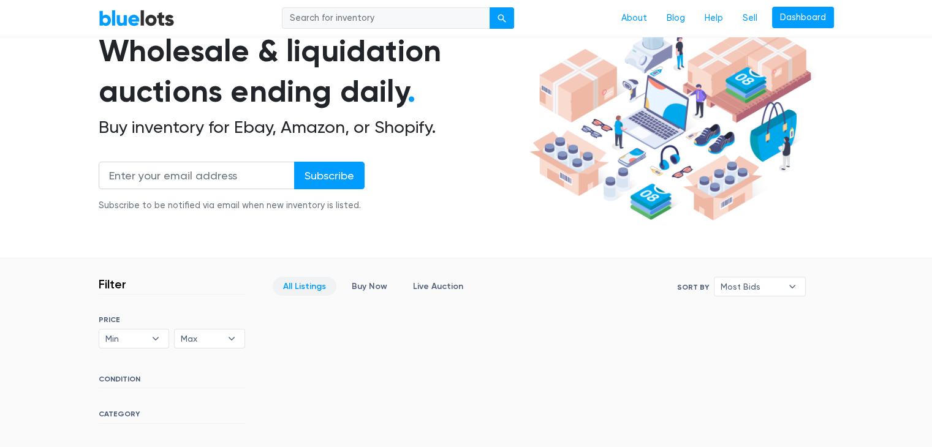
scroll to position [123, 0]
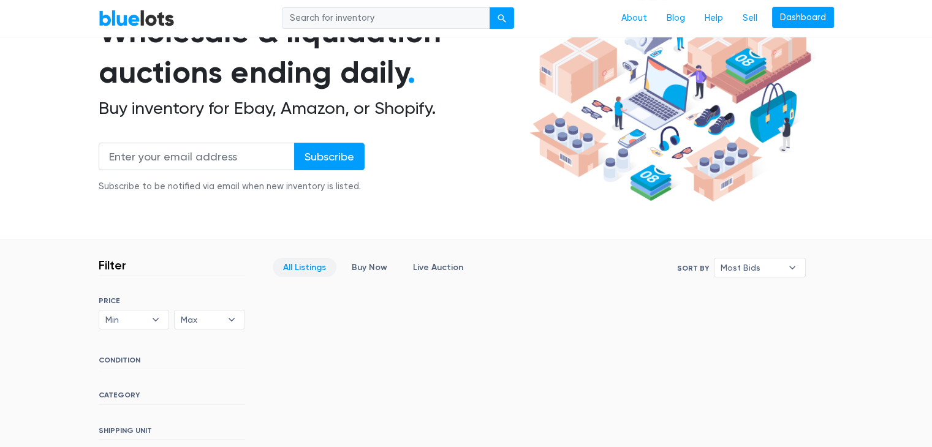
click at [297, 264] on link "All Listings" at bounding box center [305, 267] width 64 height 19
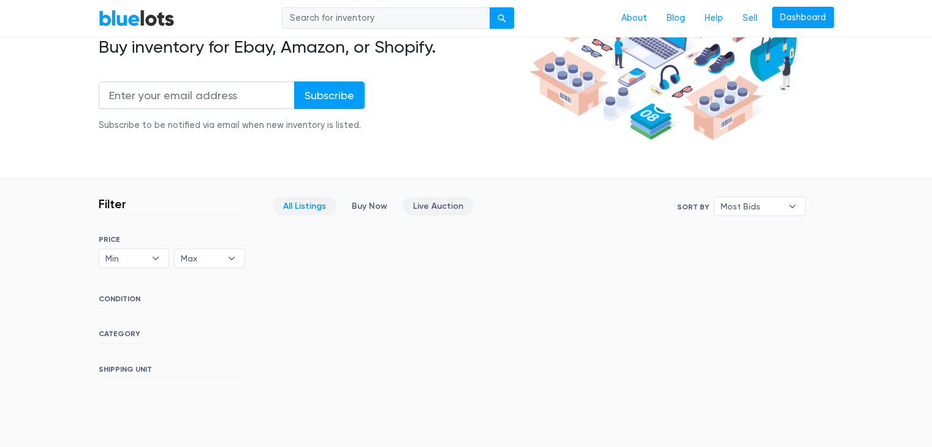
click at [413, 202] on link "Live Auction" at bounding box center [438, 206] width 71 height 19
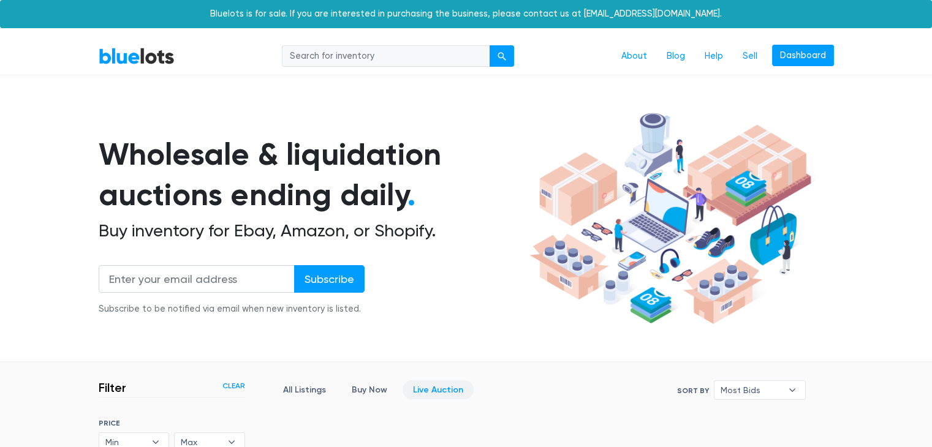
click at [116, 58] on link "BlueLots" at bounding box center [137, 56] width 76 height 18
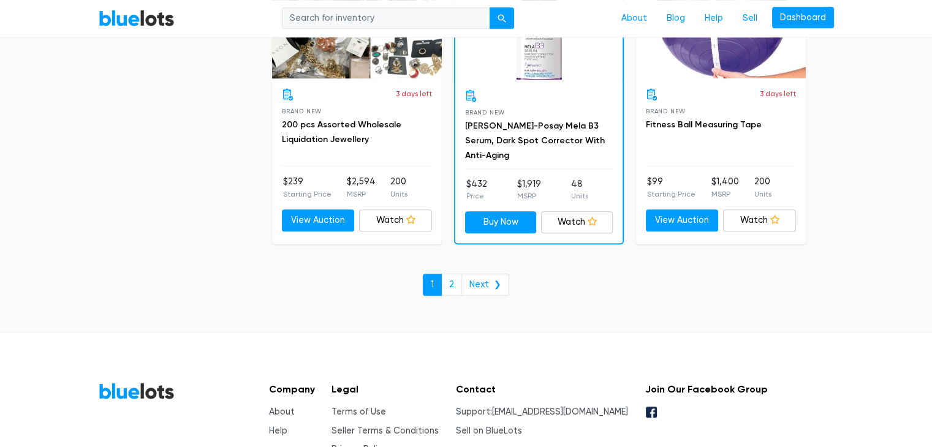
scroll to position [5394, 0]
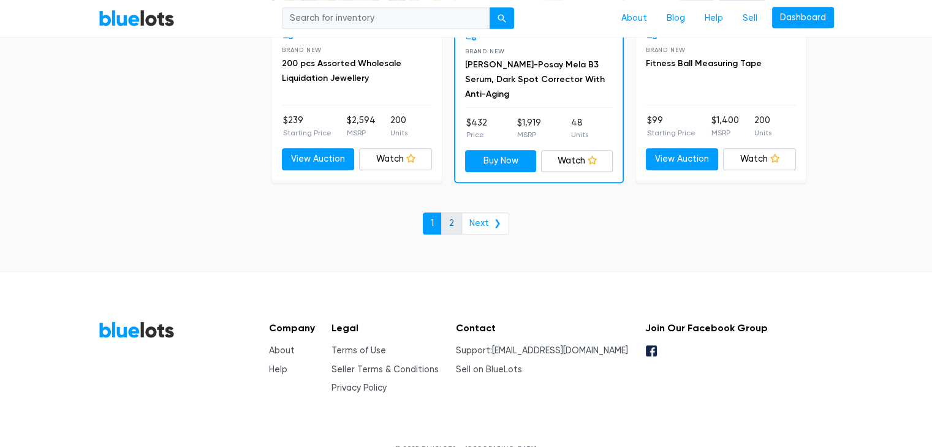
click at [451, 216] on link "2" at bounding box center [451, 224] width 21 height 22
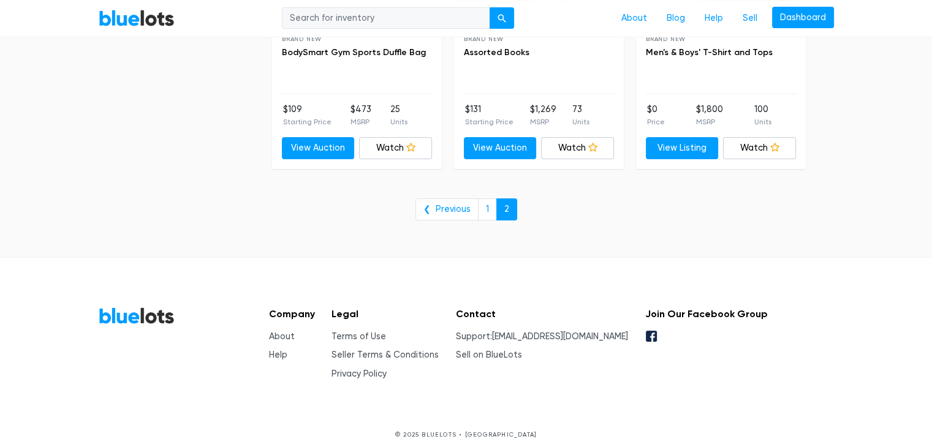
scroll to position [4811, 0]
